Goal: Transaction & Acquisition: Purchase product/service

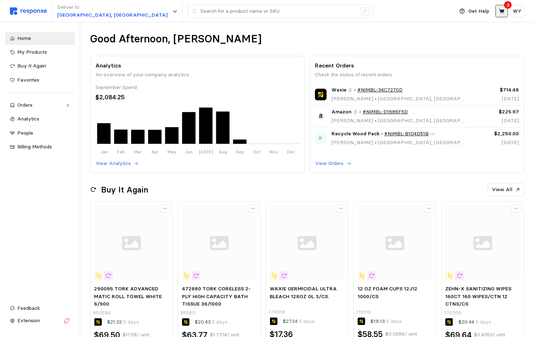
click at [504, 13] on icon at bounding box center [502, 11] width 6 height 6
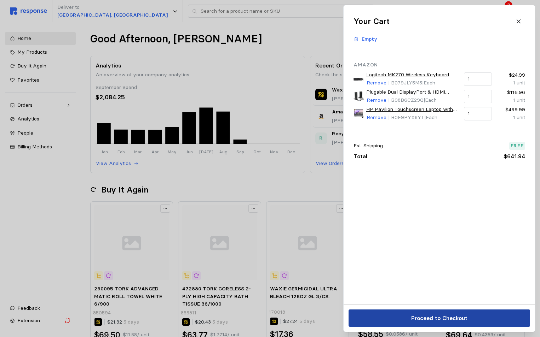
click at [437, 317] on p "Proceed to Checkout" at bounding box center [439, 318] width 56 height 9
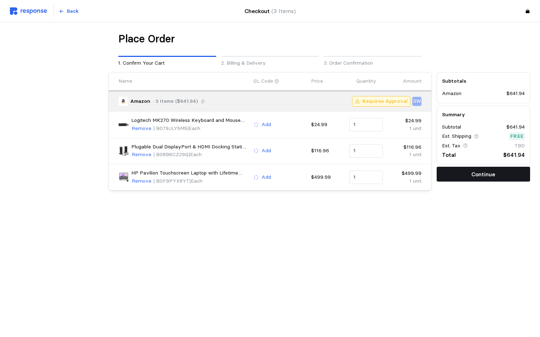
click at [478, 173] on p "Continue" at bounding box center [483, 174] width 24 height 9
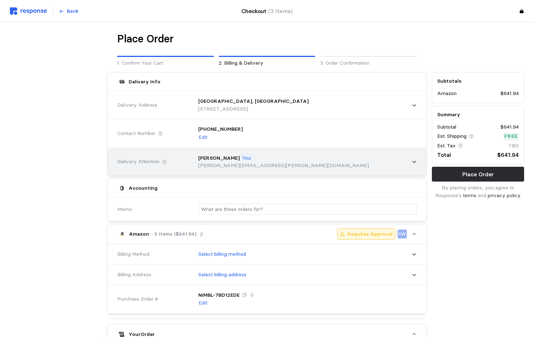
click at [412, 162] on icon at bounding box center [414, 161] width 5 height 5
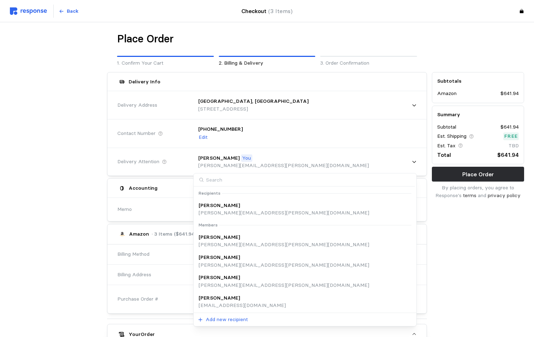
click at [257, 184] on input at bounding box center [304, 180] width 221 height 13
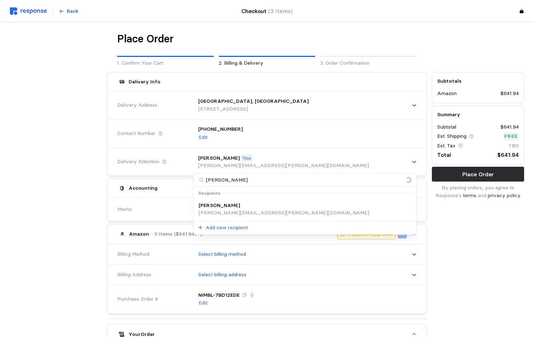
type input "[PERSON_NAME]"
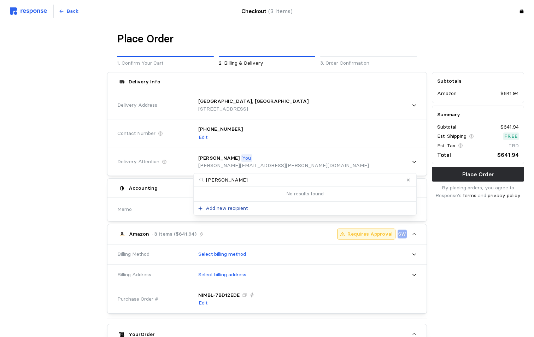
click at [225, 208] on p "Add new recipient" at bounding box center [227, 209] width 42 height 8
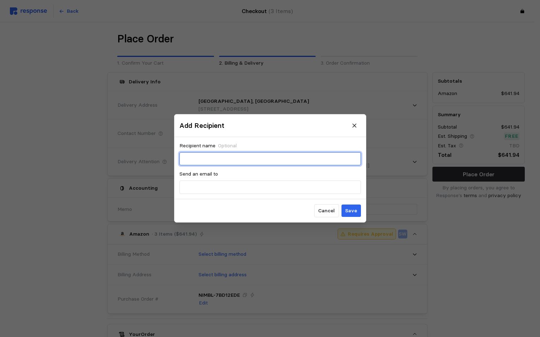
click at [208, 161] on input "text" at bounding box center [269, 159] width 173 height 13
click at [222, 157] on input "[PERSON_NAME]" at bounding box center [269, 159] width 173 height 13
type input "[PERSON_NAME]"
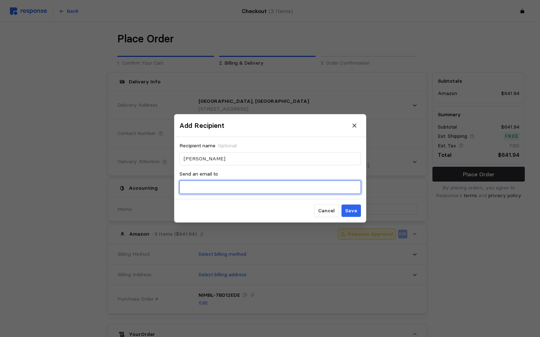
click at [194, 189] on input "text" at bounding box center [269, 187] width 173 height 13
type input "[PERSON_NAME][EMAIL_ADDRESS][PERSON_NAME][DOMAIN_NAME]"
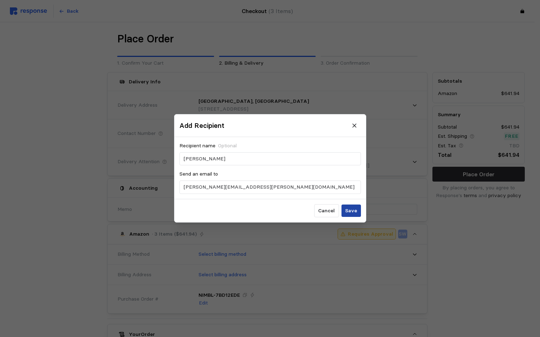
click at [353, 213] on p "Save" at bounding box center [351, 211] width 12 height 8
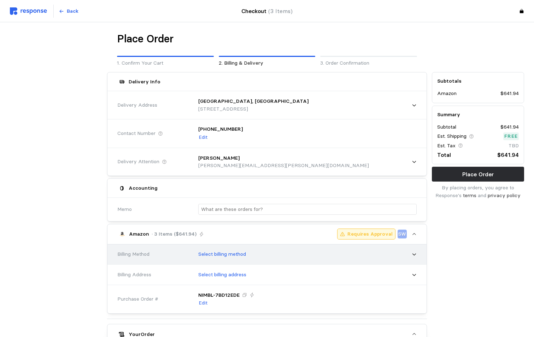
click at [217, 256] on p "Select billing method" at bounding box center [222, 255] width 48 height 8
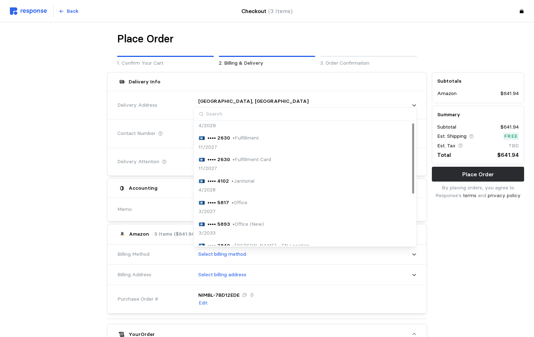
scroll to position [35, 0]
click at [225, 223] on p "•••• 5893" at bounding box center [219, 222] width 23 height 8
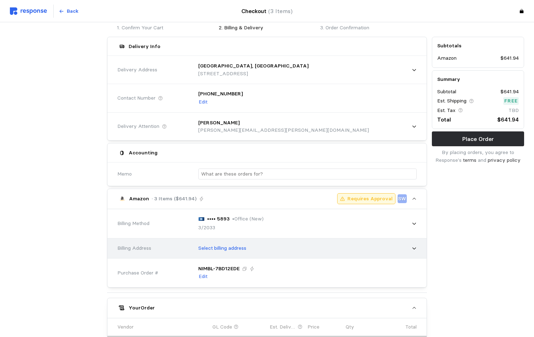
click at [222, 249] on p "Select billing address" at bounding box center [222, 249] width 48 height 8
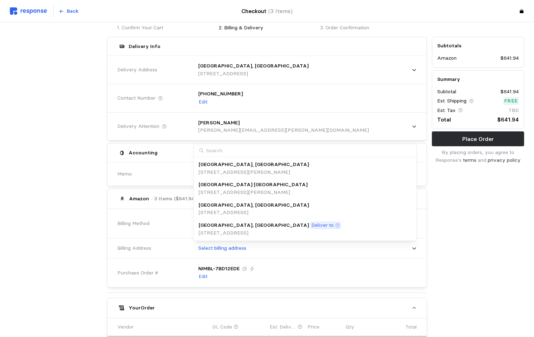
click at [224, 226] on p "[GEOGRAPHIC_DATA], [GEOGRAPHIC_DATA]" at bounding box center [254, 226] width 110 height 8
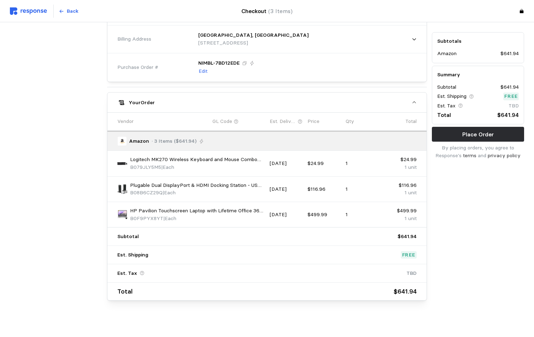
scroll to position [252, 0]
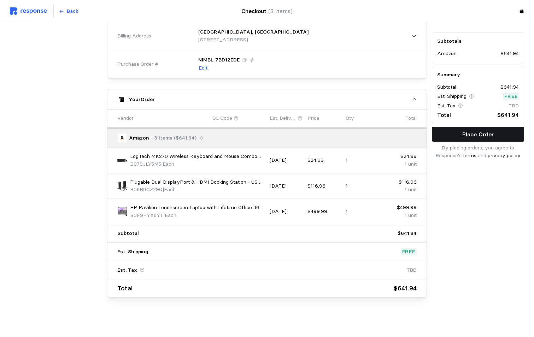
click at [465, 135] on p "Place Order" at bounding box center [478, 134] width 31 height 9
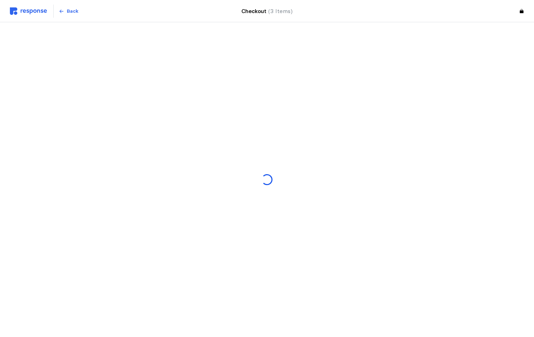
scroll to position [0, 0]
